Goal: Book appointment/travel/reservation

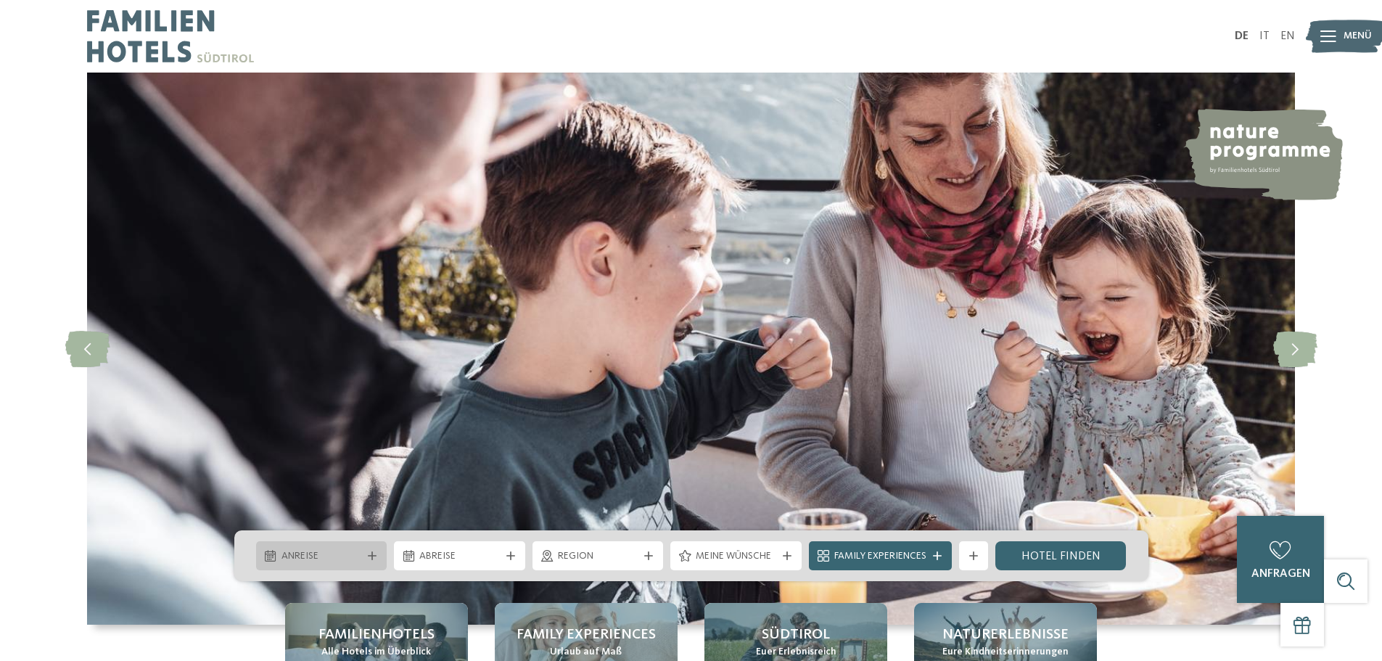
click at [363, 549] on div "Anreise" at bounding box center [322, 556] width 88 height 16
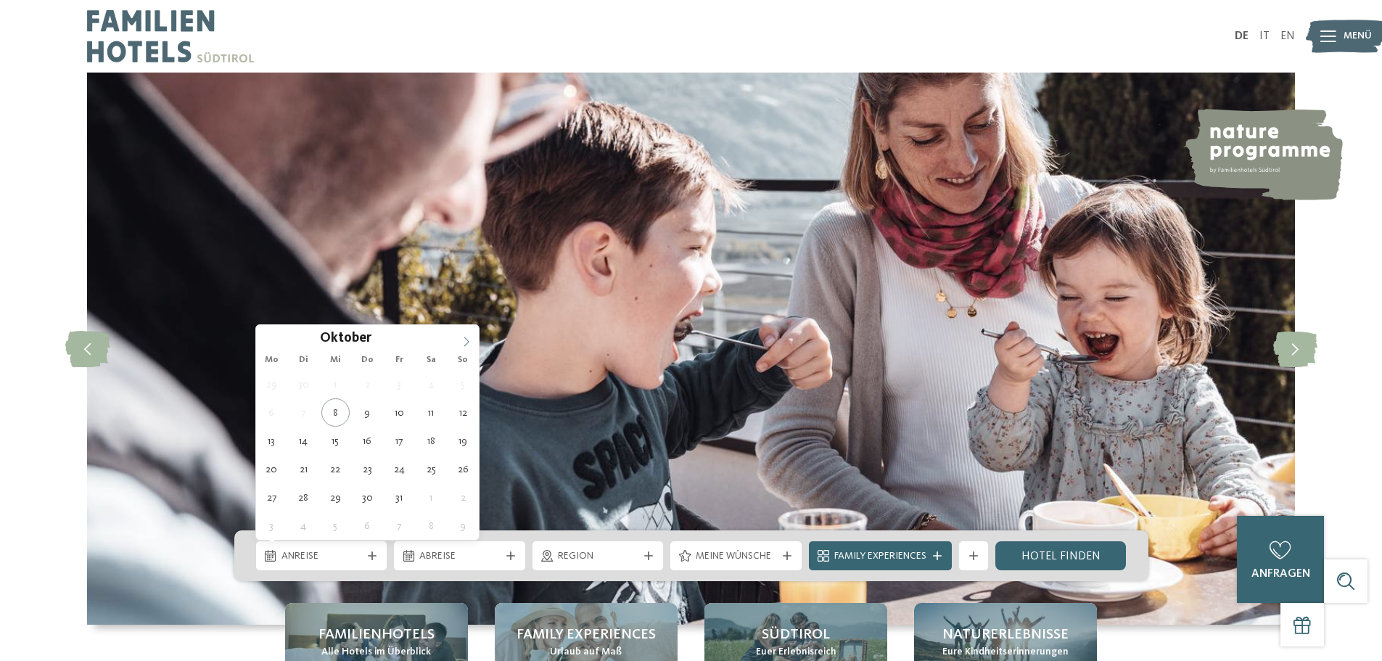
click at [465, 339] on icon at bounding box center [466, 341] width 10 height 10
type input "****"
click at [465, 339] on icon at bounding box center [466, 341] width 10 height 10
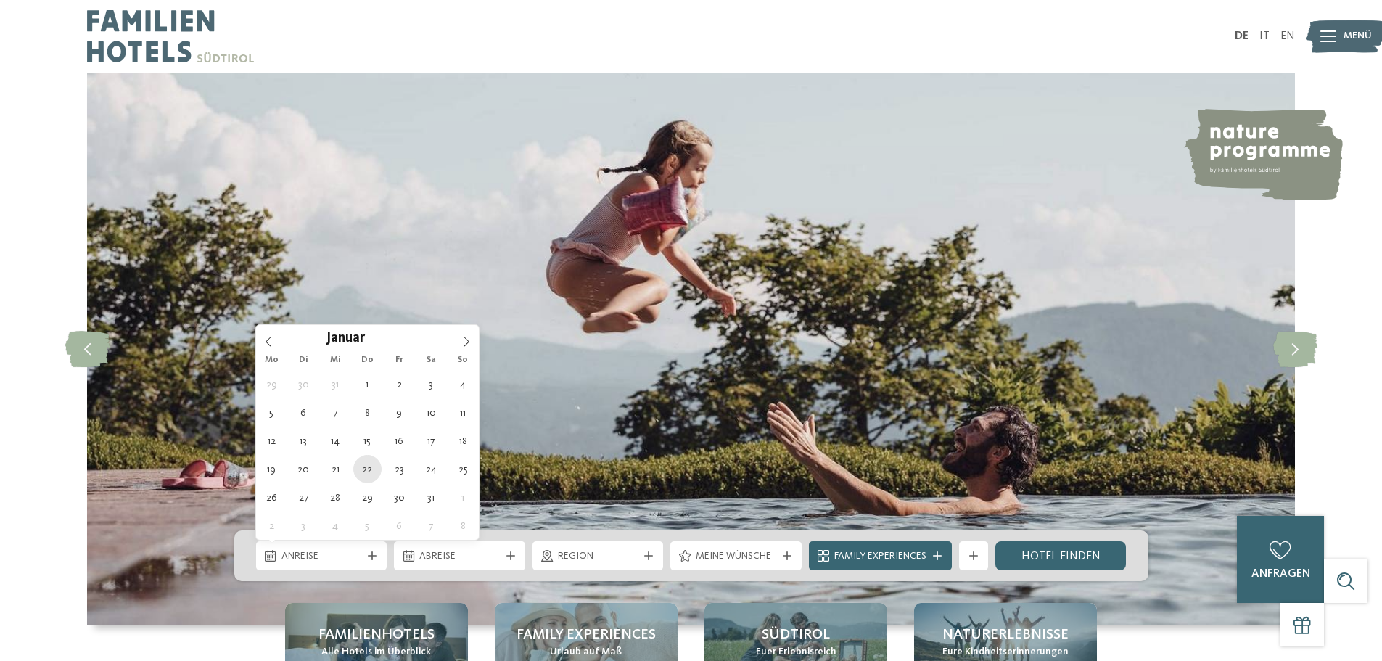
type div "22.01.2026"
type input "****"
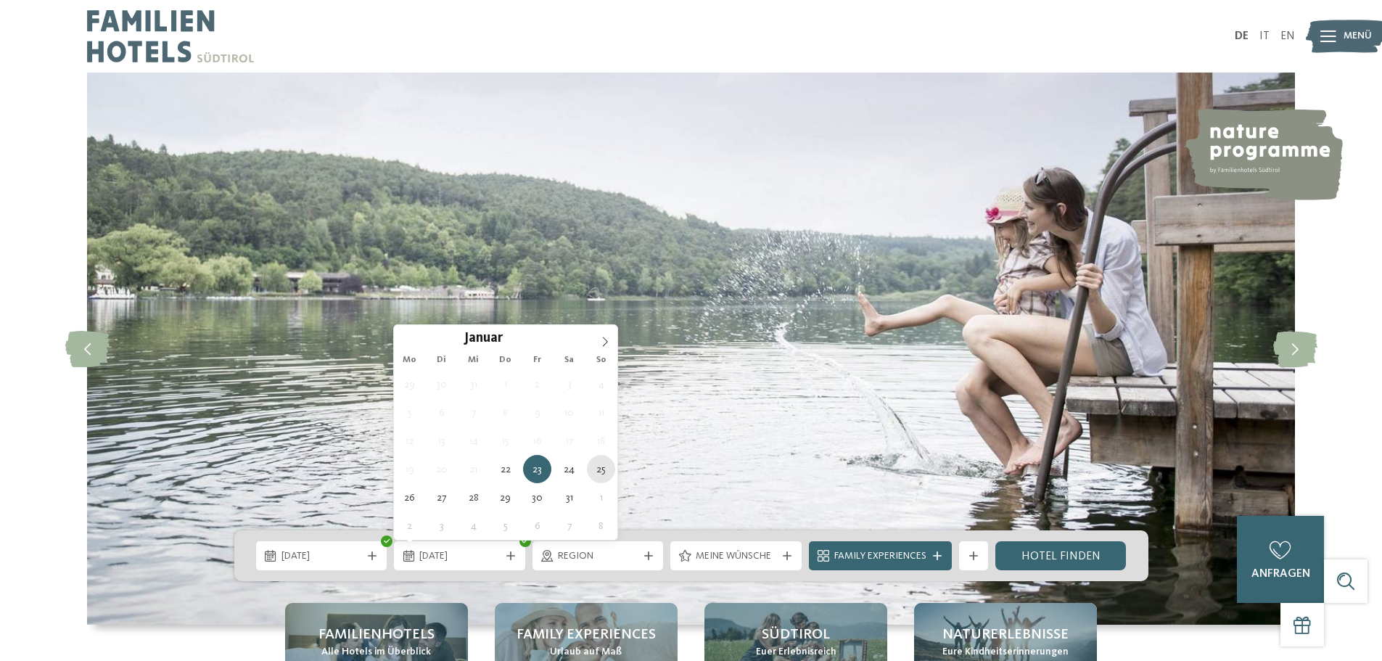
type div "25.01.2026"
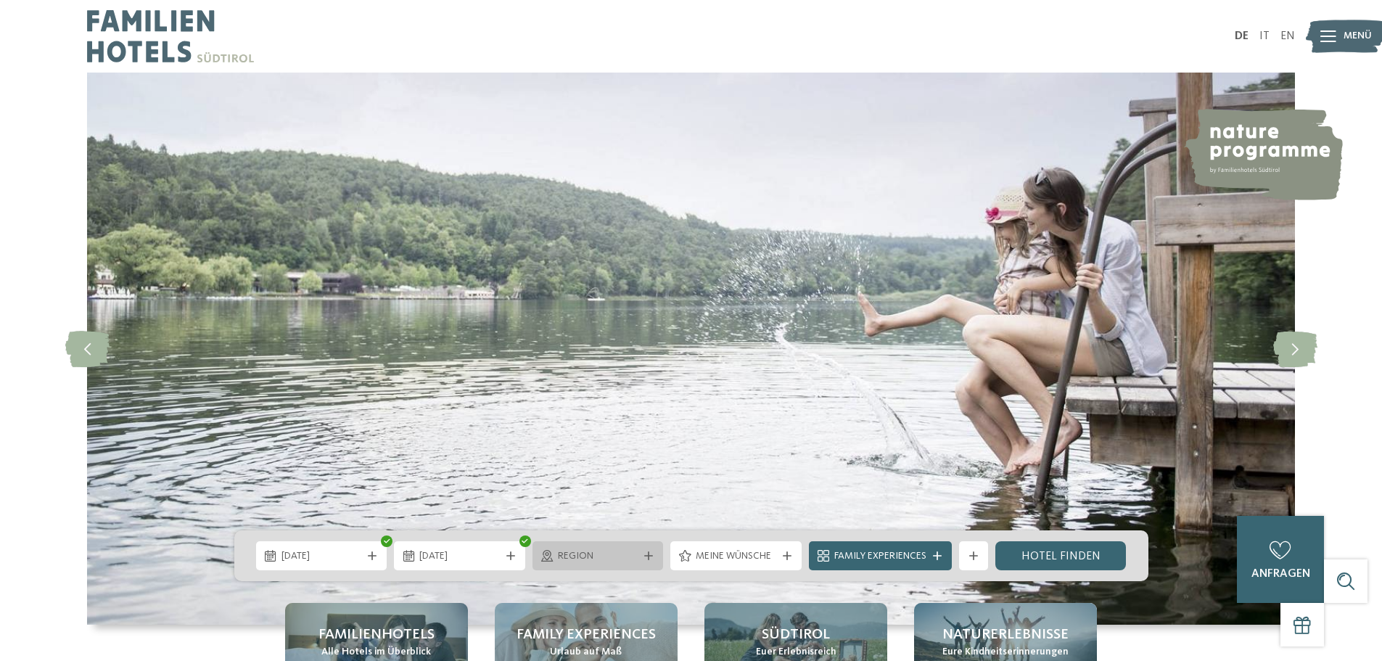
click at [616, 550] on span "Region" at bounding box center [598, 556] width 80 height 15
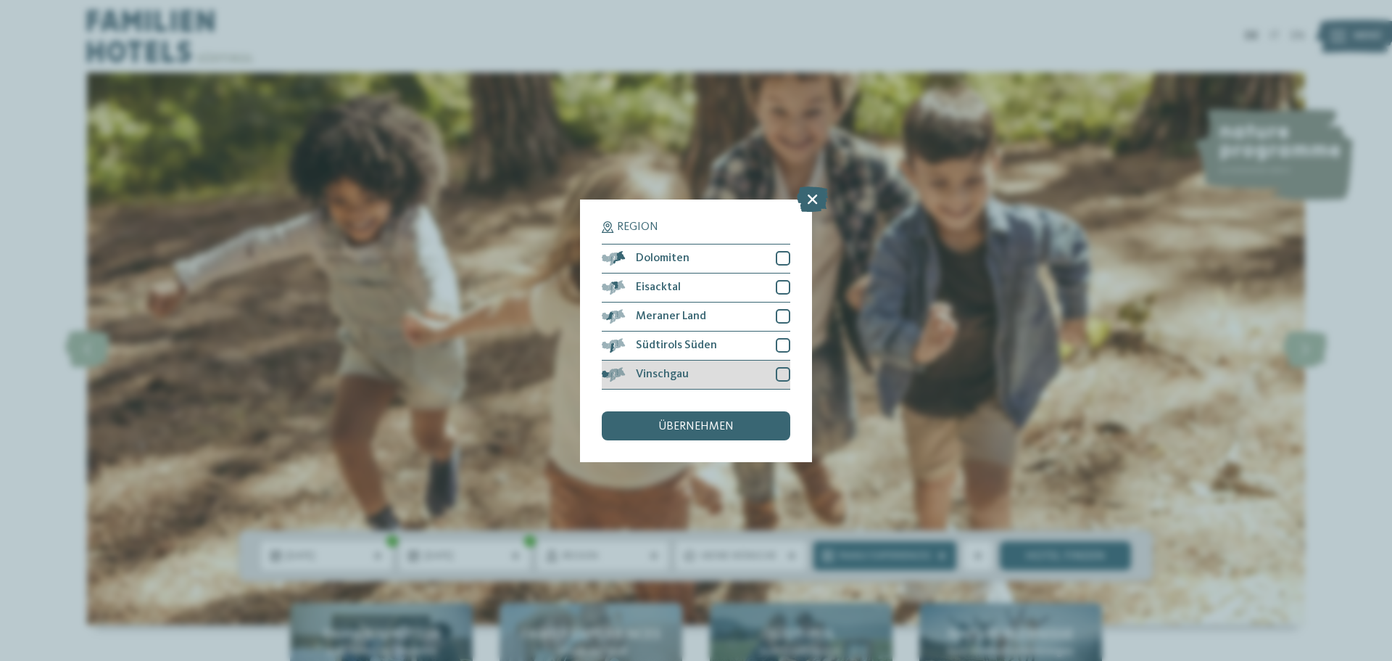
click at [784, 375] on div at bounding box center [783, 374] width 15 height 15
click at [788, 286] on div at bounding box center [783, 287] width 15 height 15
click at [785, 260] on div at bounding box center [783, 258] width 15 height 15
click at [712, 419] on div "übernehmen" at bounding box center [696, 425] width 189 height 29
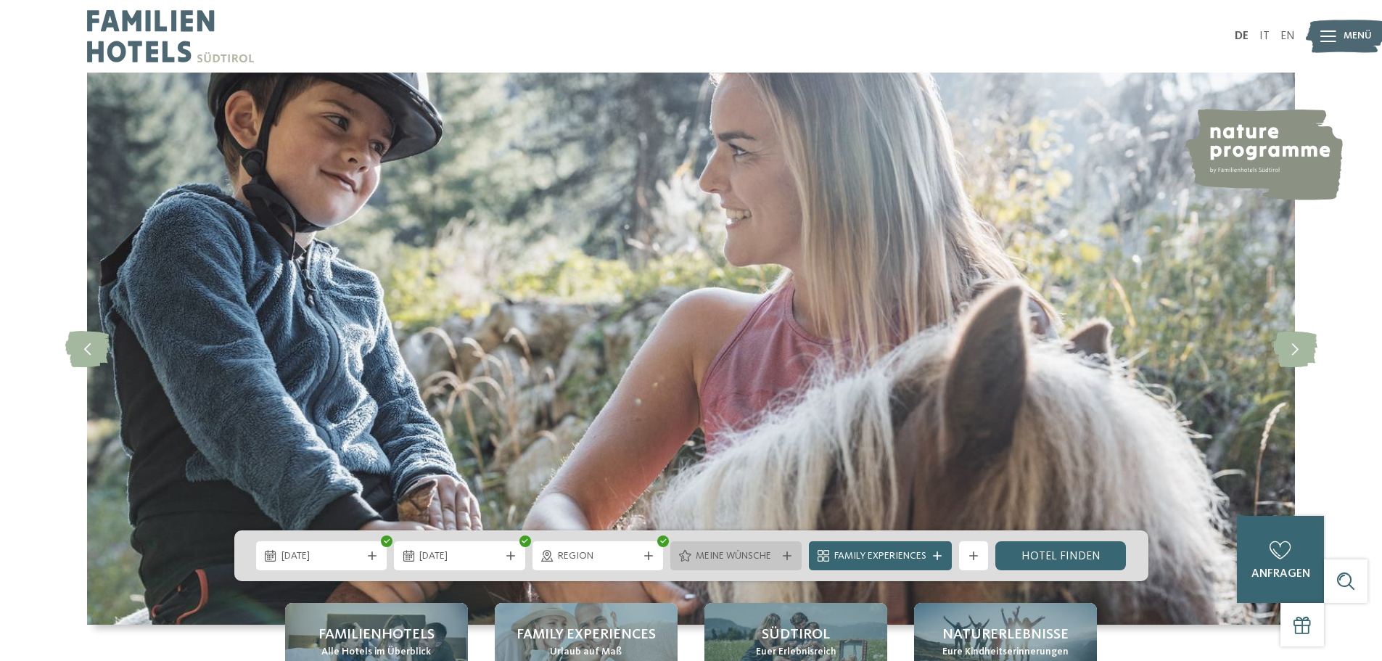
click at [761, 556] on span "Meine Wünsche" at bounding box center [735, 556] width 80 height 15
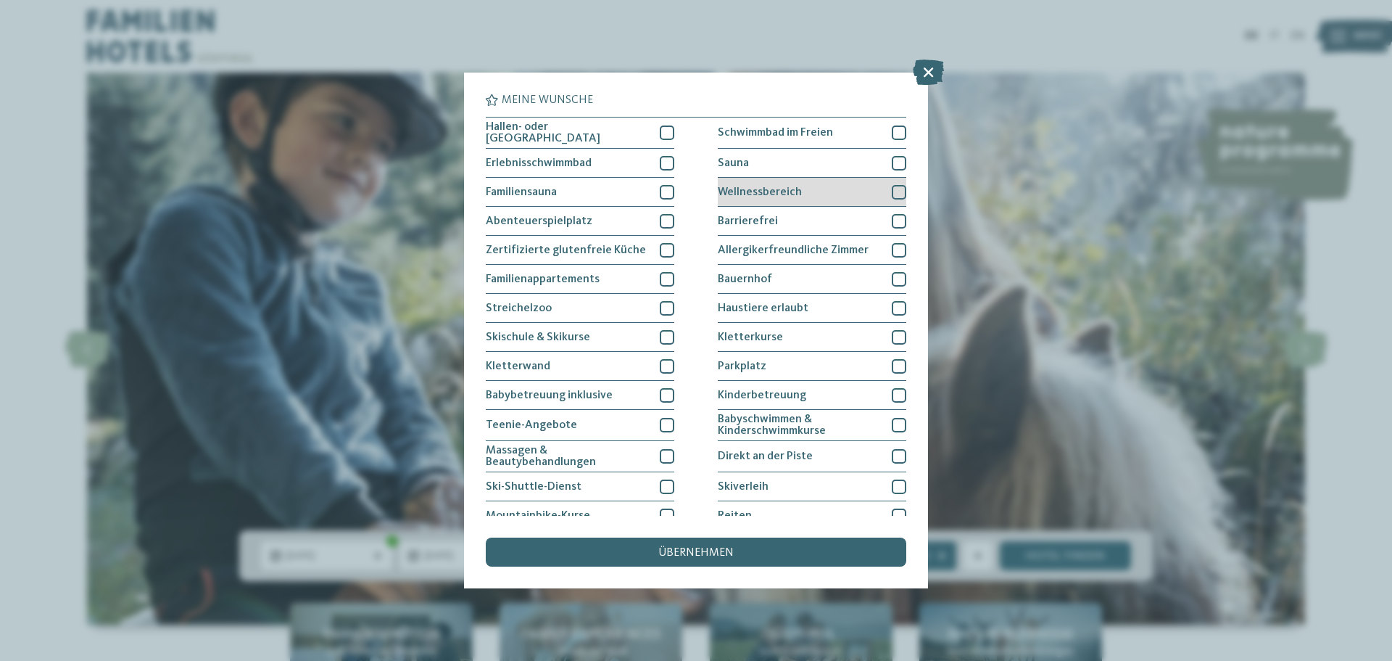
click at [895, 191] on div at bounding box center [899, 192] width 15 height 15
click at [898, 158] on div at bounding box center [899, 163] width 15 height 15
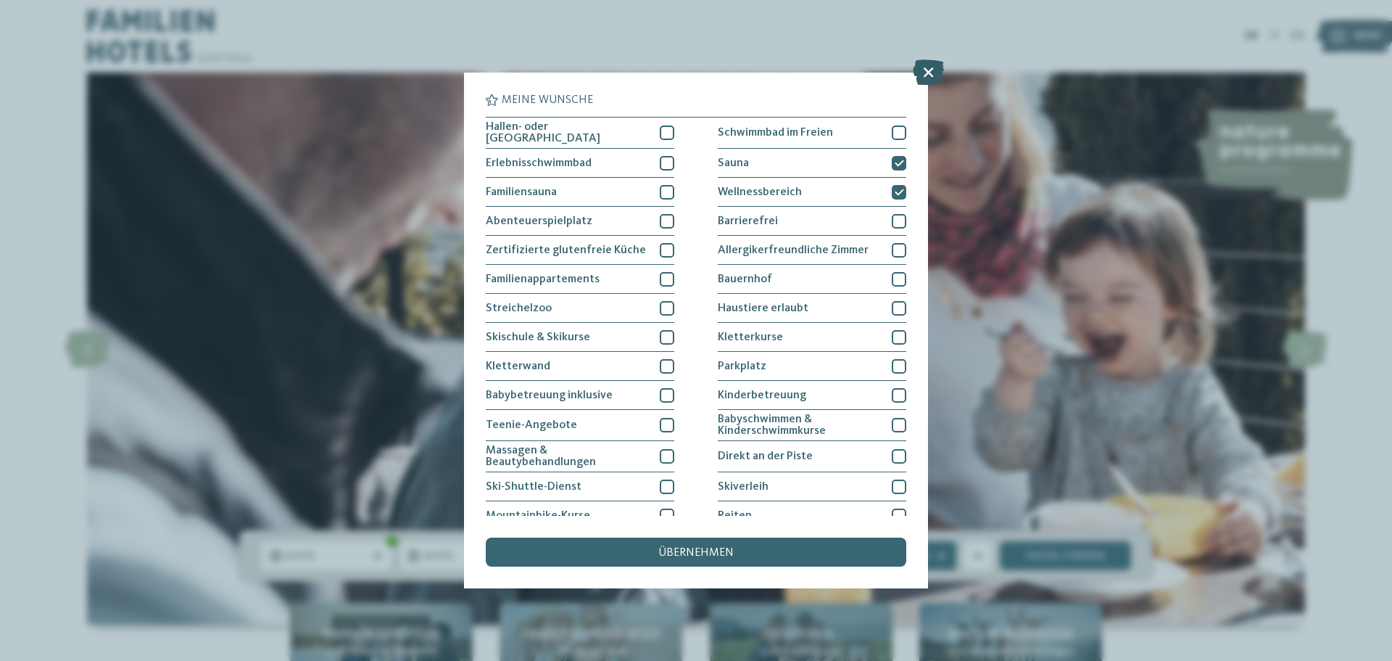
click at [923, 70] on icon at bounding box center [928, 71] width 31 height 25
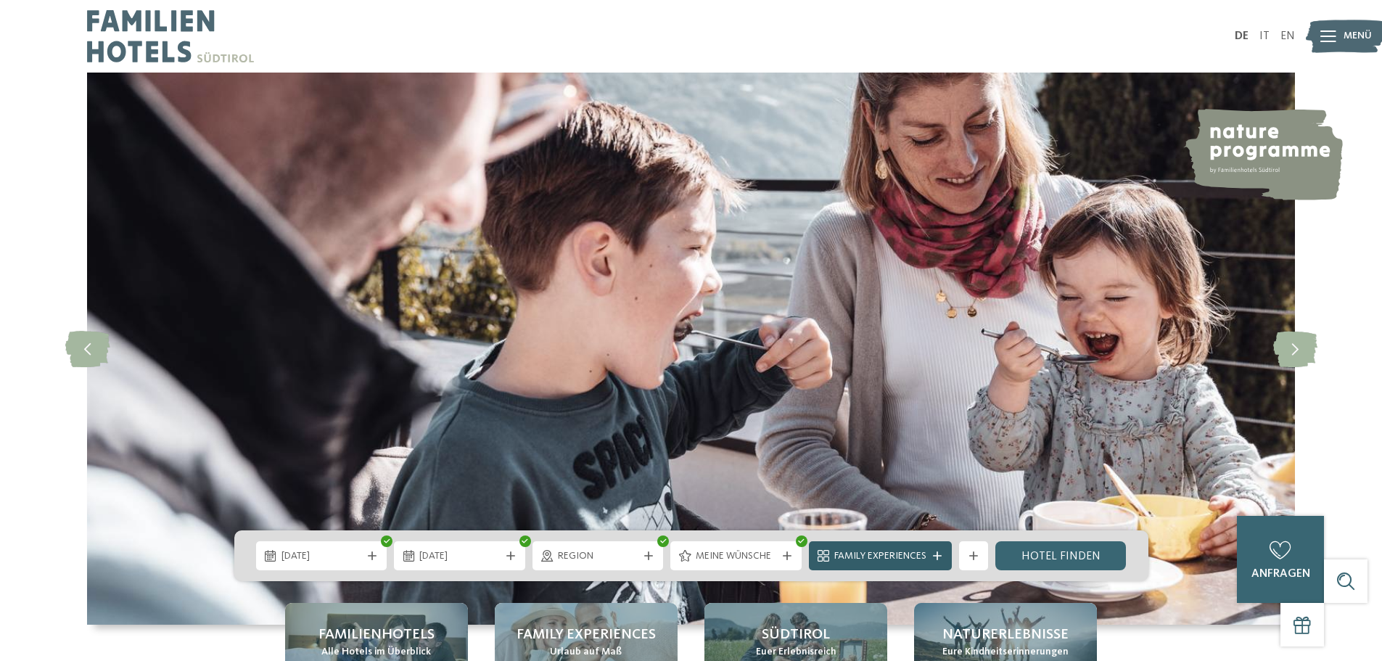
click at [934, 556] on icon at bounding box center [937, 555] width 9 height 9
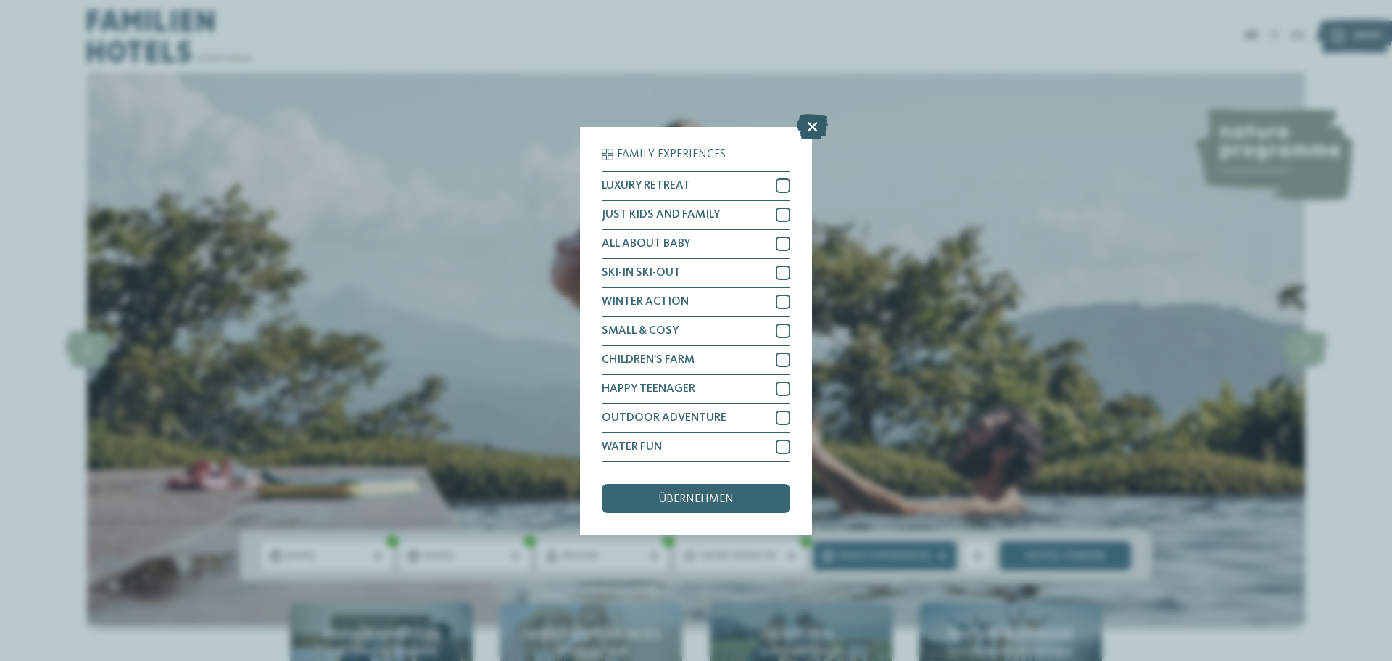
click at [816, 125] on icon at bounding box center [812, 125] width 31 height 25
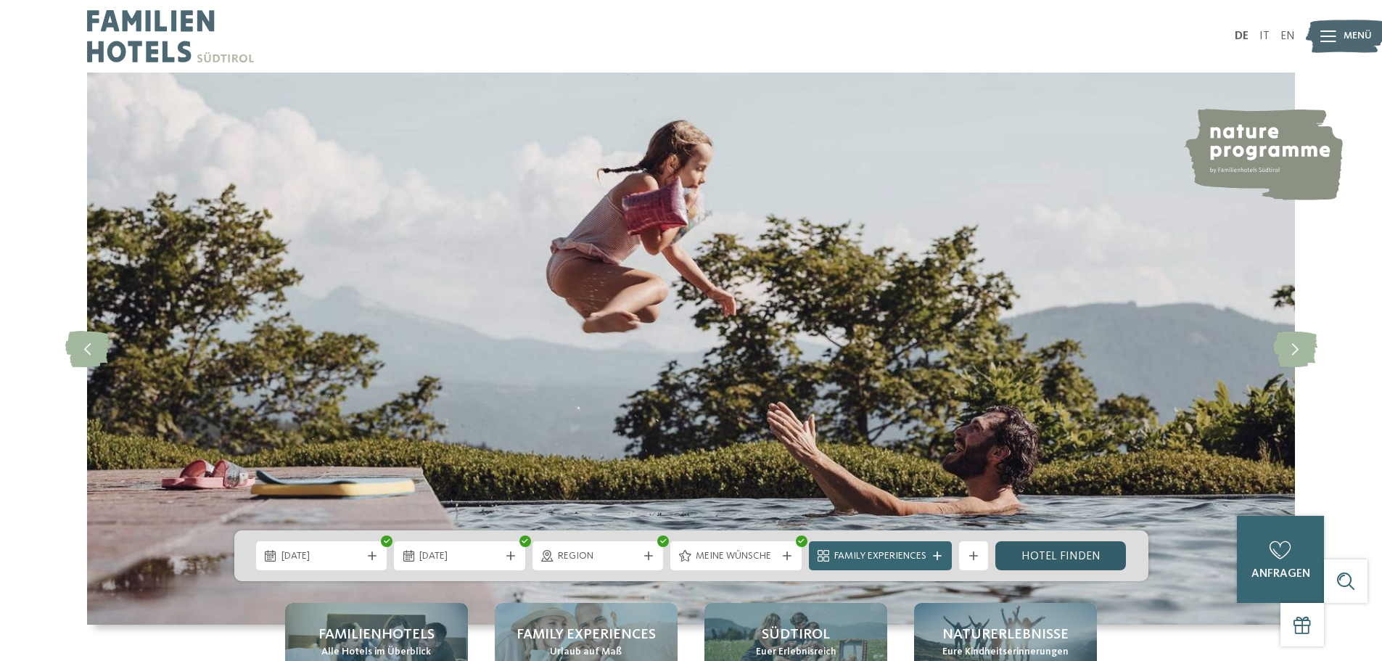
click at [1056, 556] on link "Hotel finden" at bounding box center [1060, 555] width 131 height 29
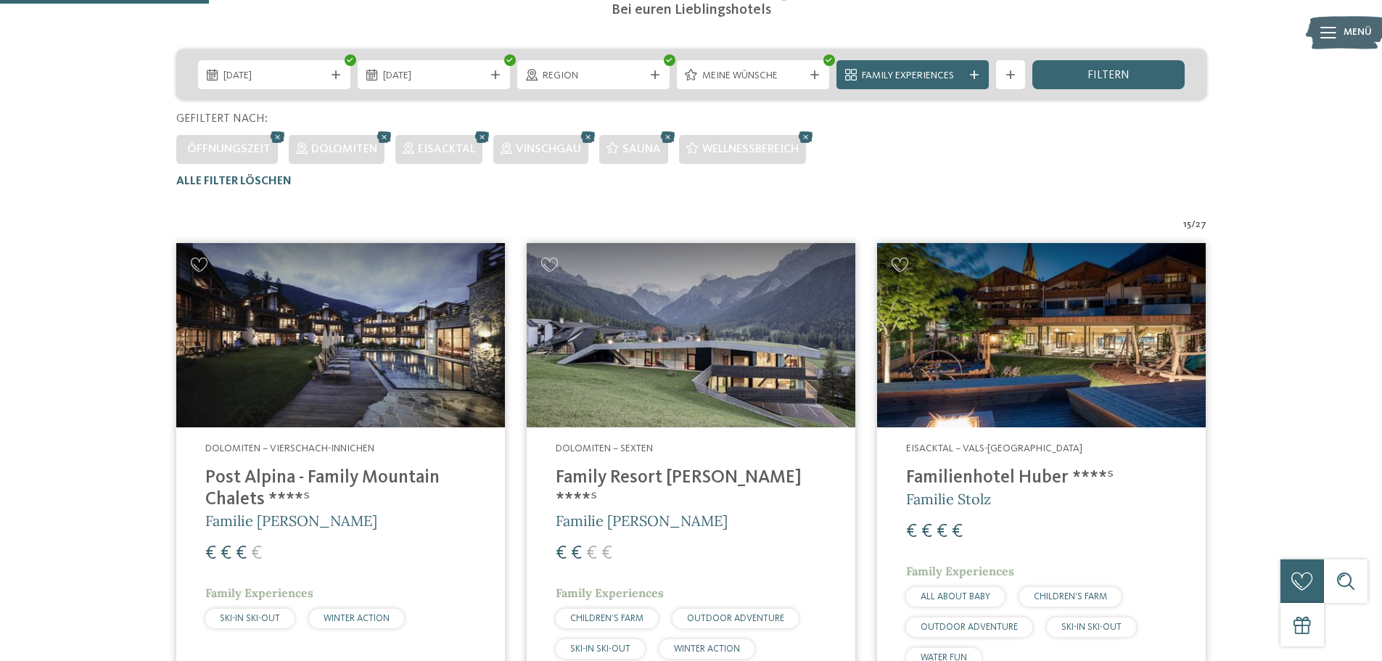
scroll to position [113, 0]
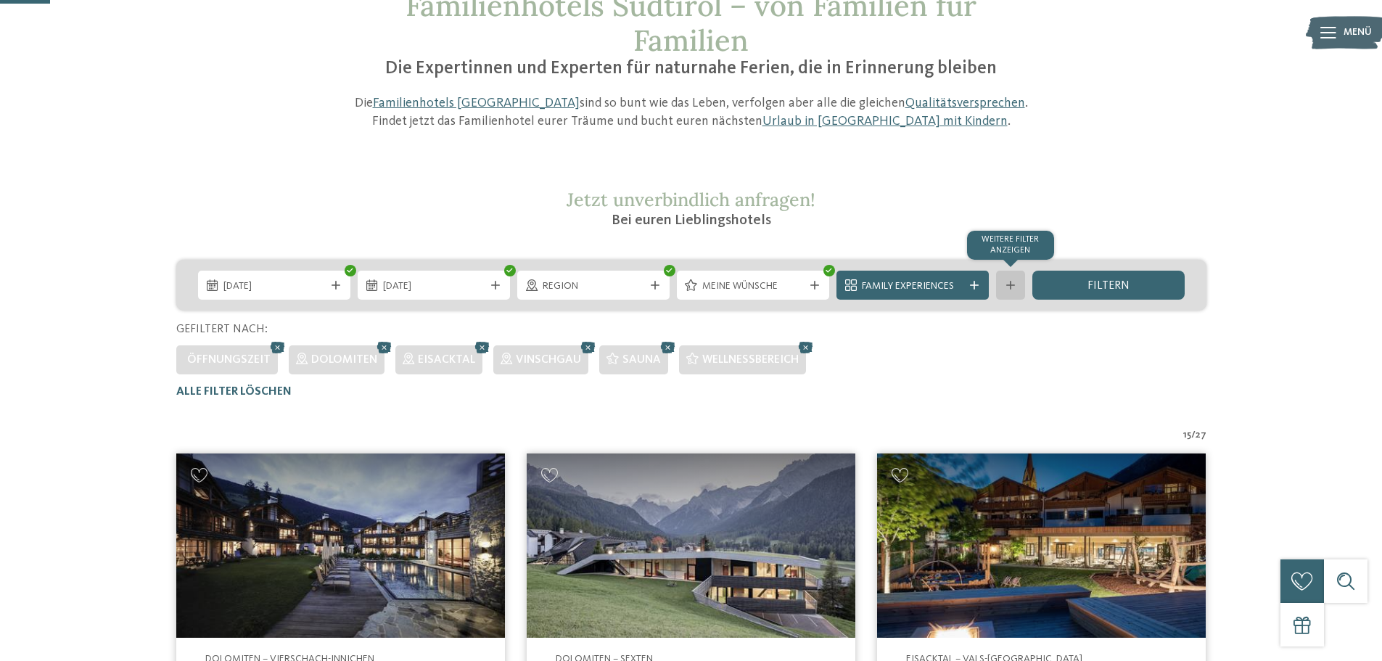
click at [1007, 286] on icon at bounding box center [1010, 285] width 9 height 9
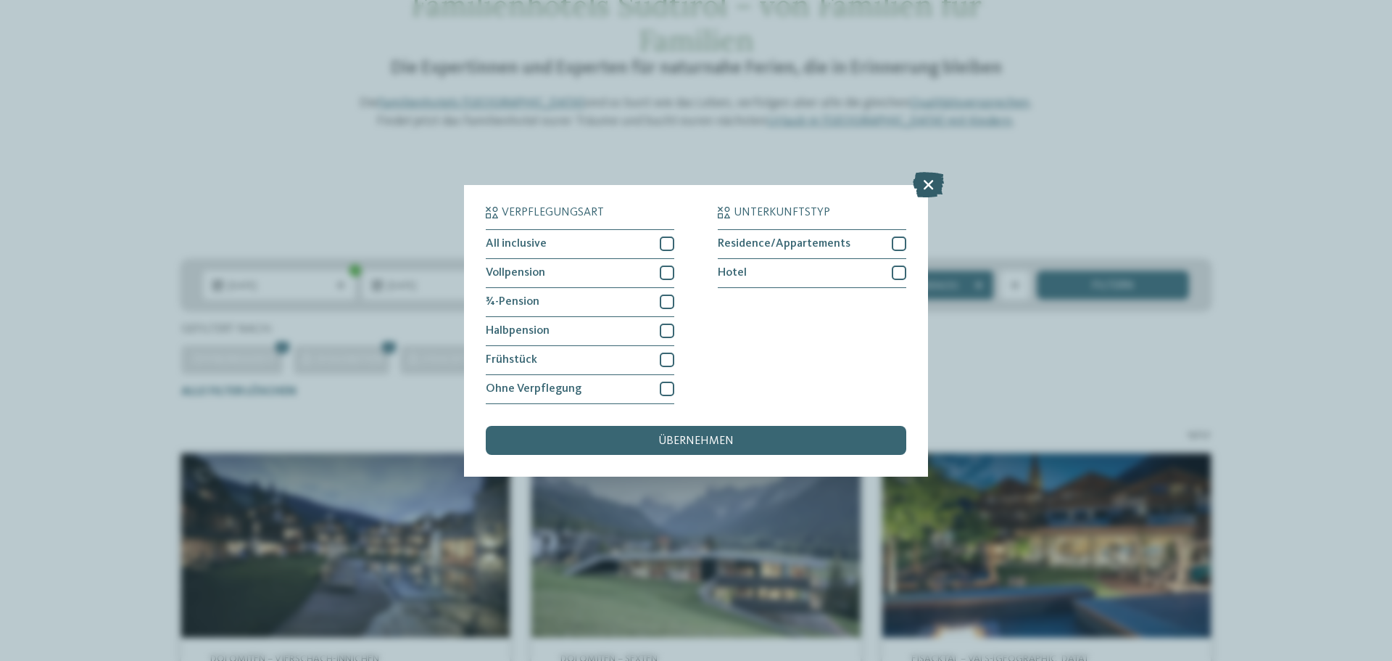
click at [922, 183] on icon at bounding box center [928, 183] width 31 height 25
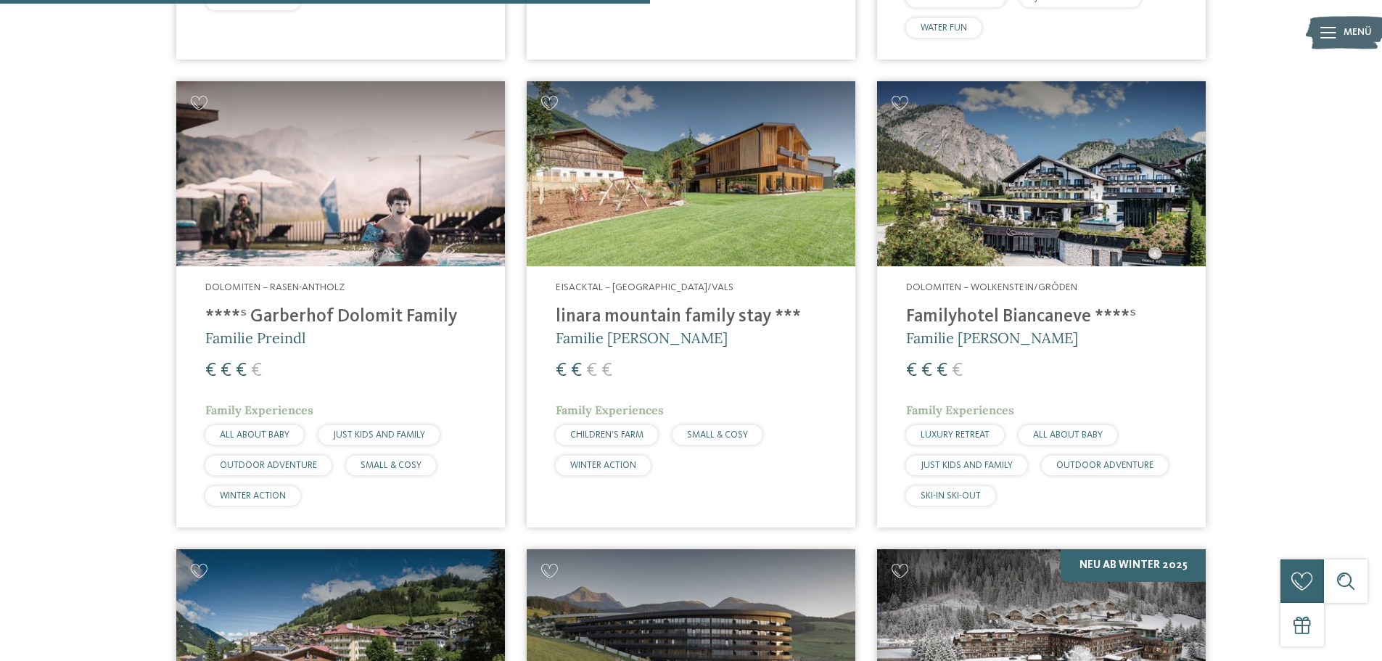
scroll to position [1491, 0]
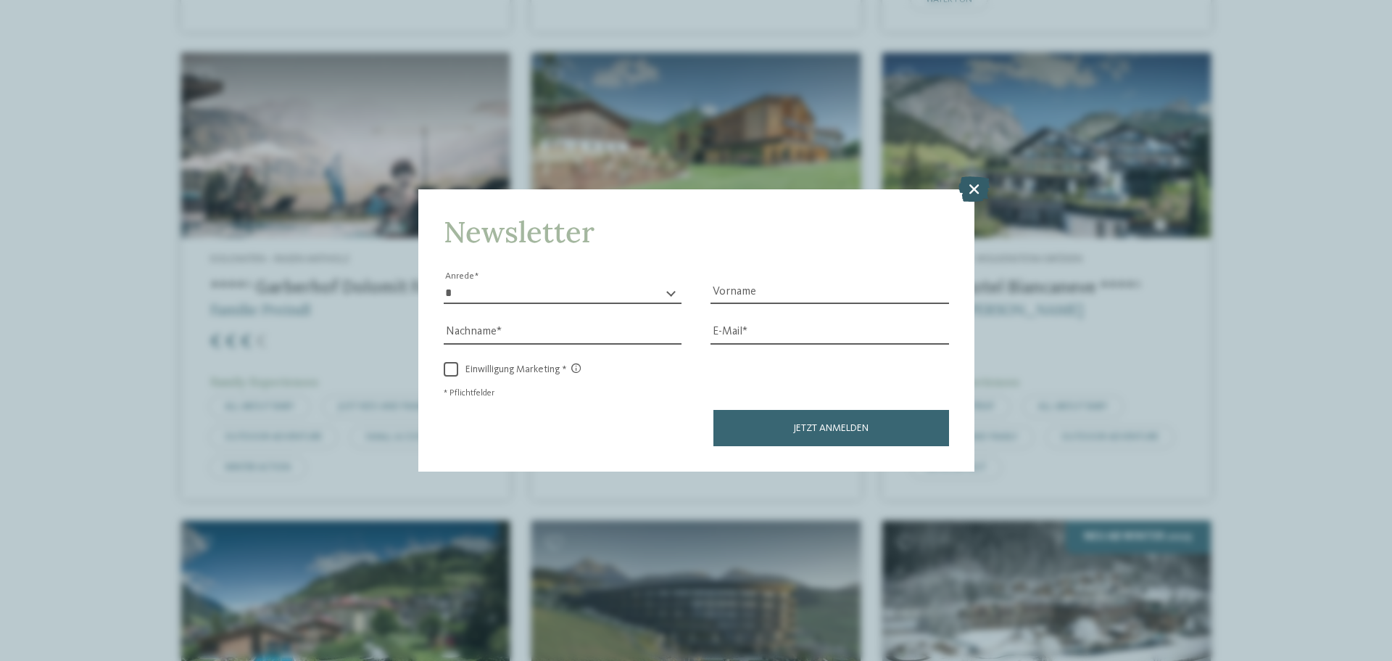
click at [978, 186] on icon at bounding box center [974, 188] width 31 height 25
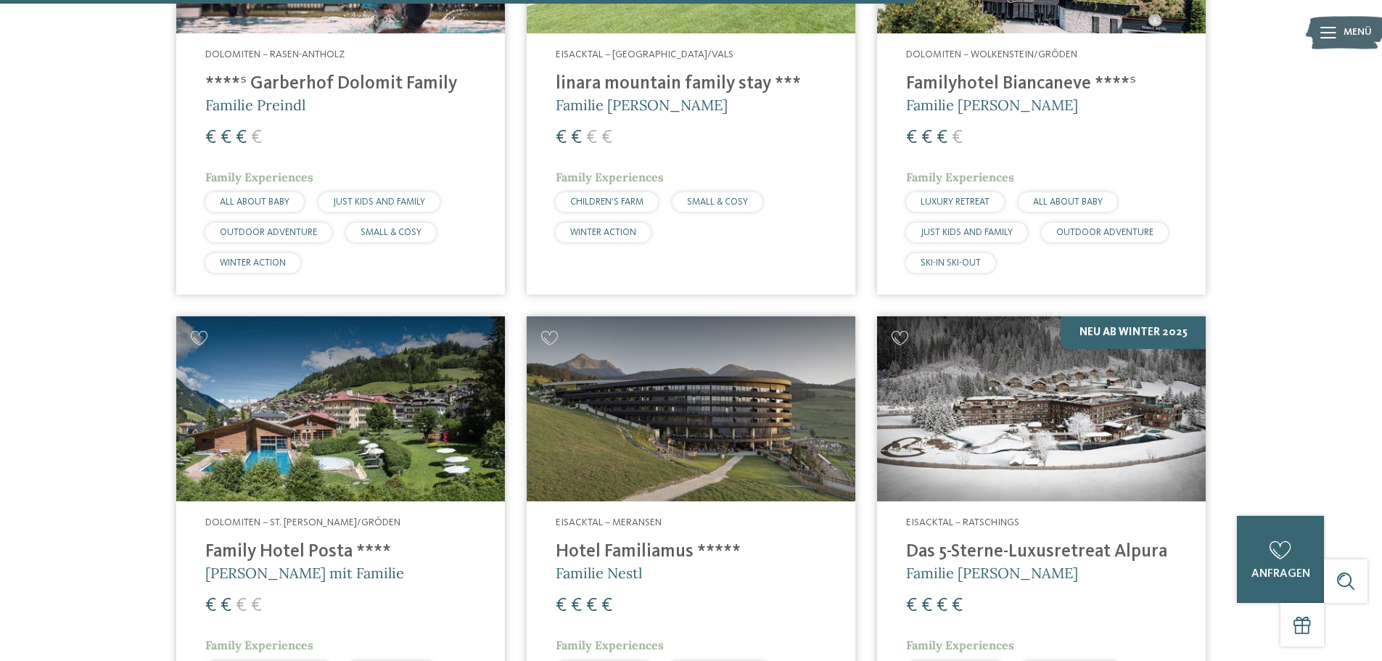
scroll to position [1693, 0]
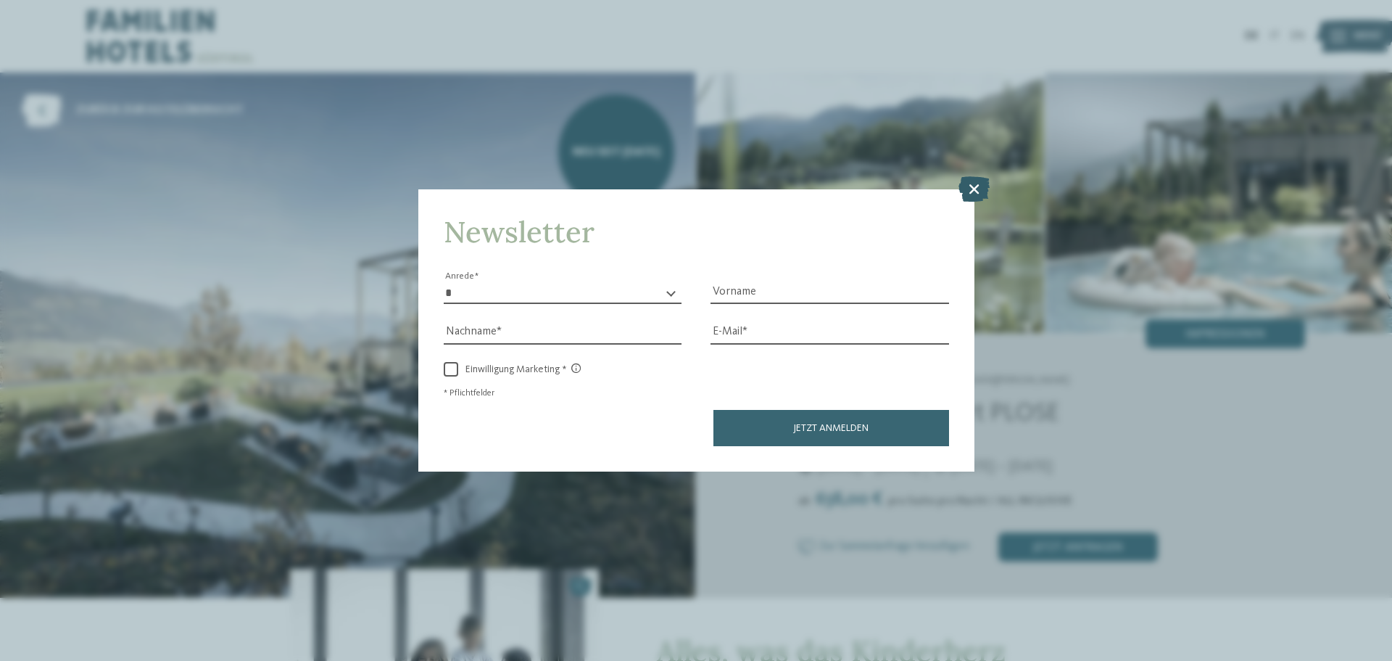
click at [972, 186] on icon at bounding box center [974, 188] width 31 height 25
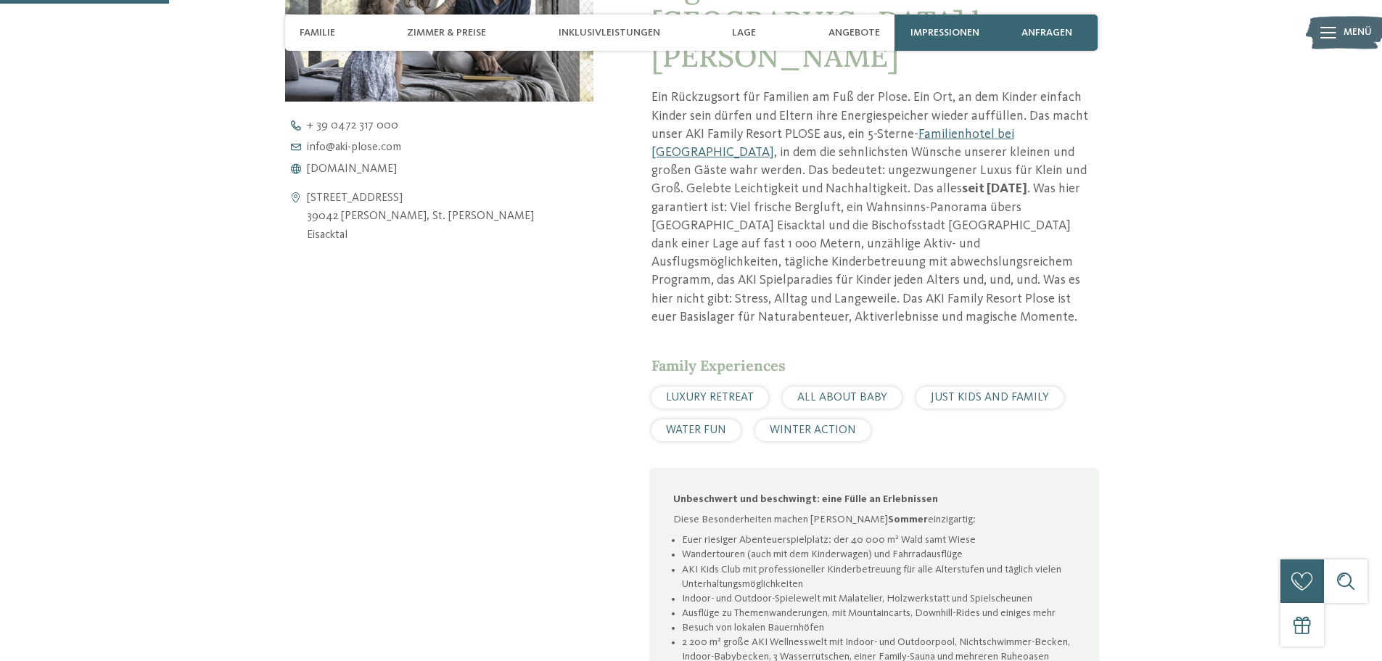
scroll to position [725, 0]
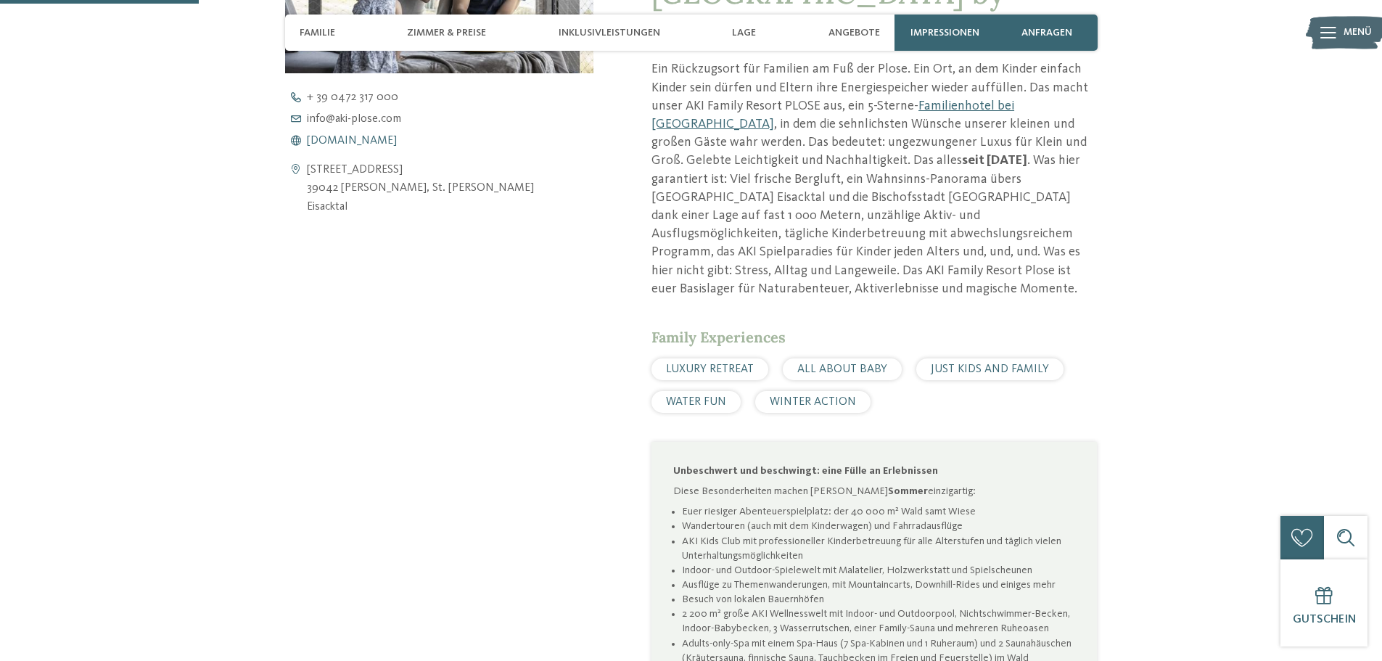
click at [348, 139] on span "www.aki-plose.com" at bounding box center [352, 141] width 90 height 12
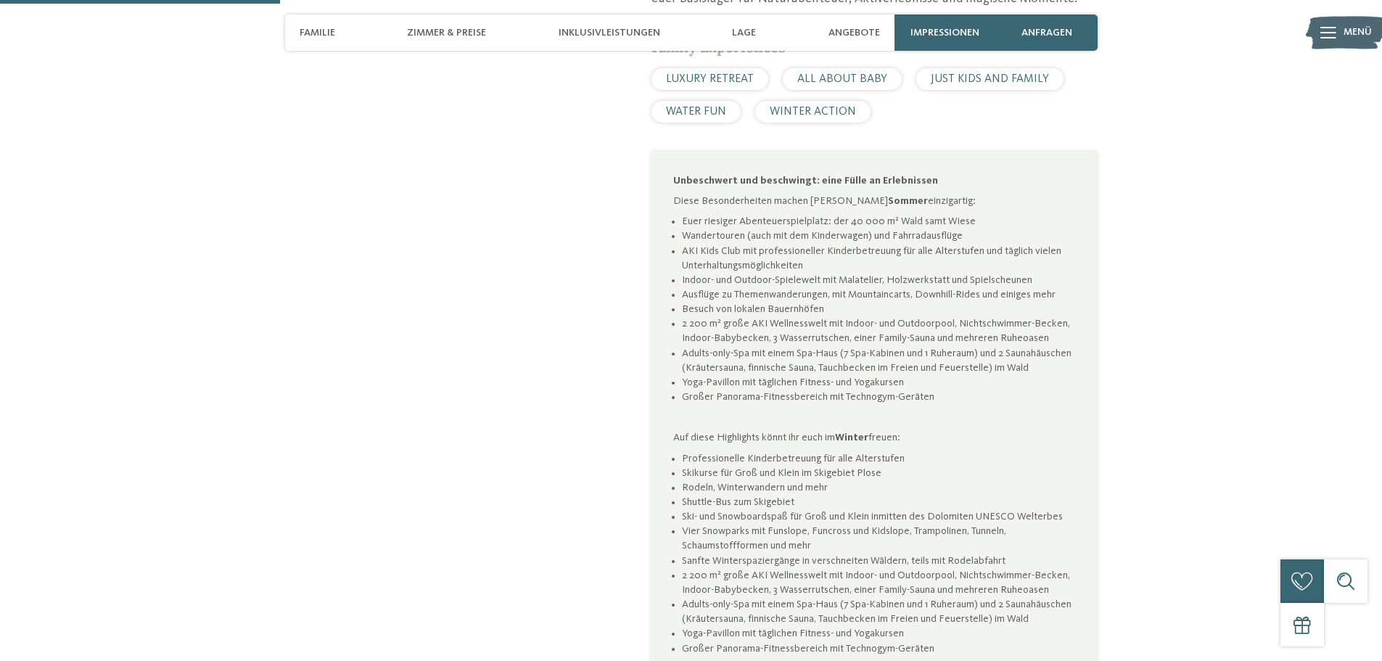
scroll to position [1088, 0]
